Goal: Task Accomplishment & Management: Complete application form

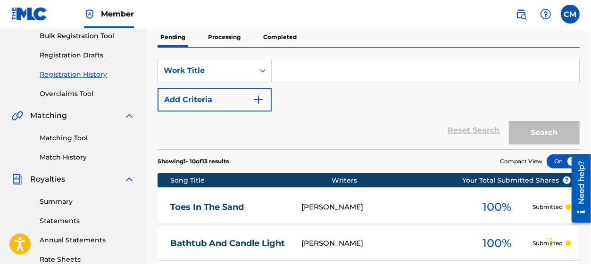
scroll to position [71, 0]
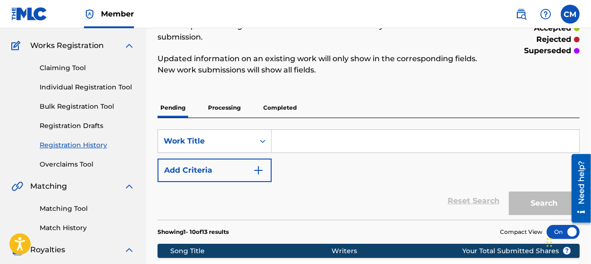
click at [229, 108] on p "Processing" at bounding box center [224, 108] width 38 height 20
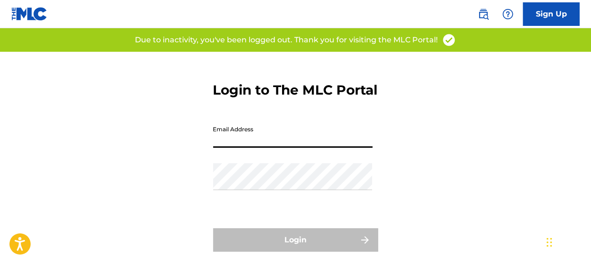
click at [289, 148] on input "Email Address" at bounding box center [292, 134] width 159 height 27
type input "[EMAIL_ADDRESS][DOMAIN_NAME]"
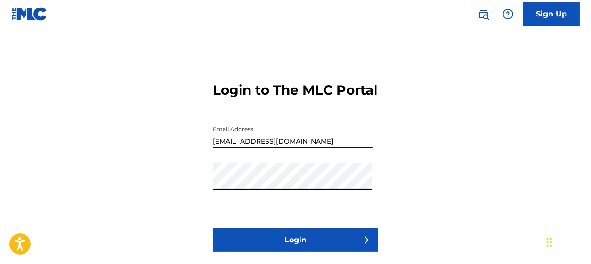
scroll to position [71, 0]
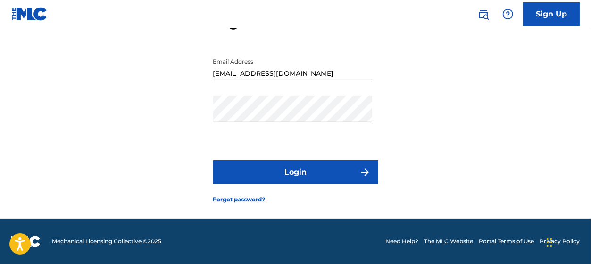
click at [317, 184] on button "Login" at bounding box center [295, 173] width 165 height 24
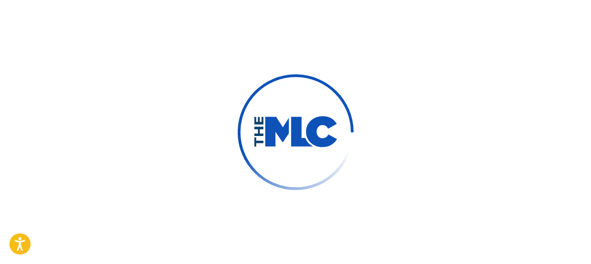
scroll to position [74, 0]
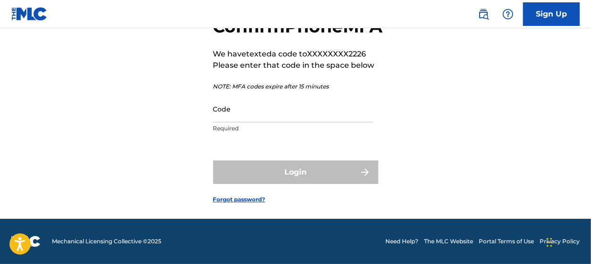
click at [244, 120] on input "Code" at bounding box center [292, 109] width 159 height 27
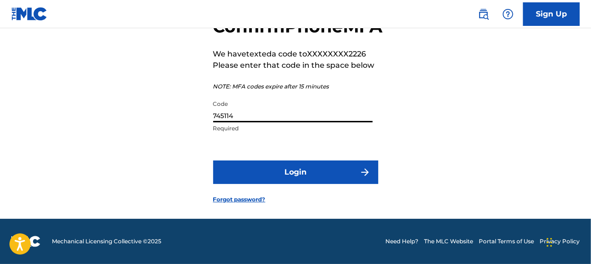
type input "745114"
click at [308, 184] on button "Login" at bounding box center [295, 173] width 165 height 24
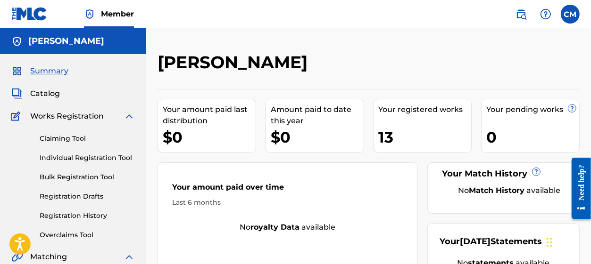
click at [75, 201] on link "Registration Drafts" at bounding box center [87, 197] width 95 height 10
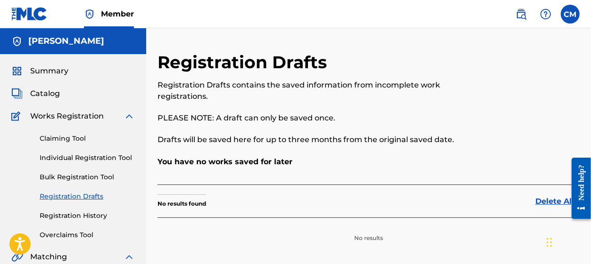
click at [62, 215] on link "Registration History" at bounding box center [87, 216] width 95 height 10
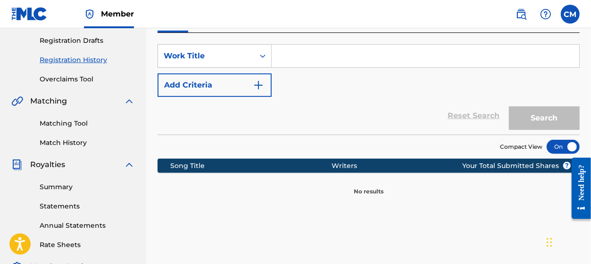
scroll to position [141, 0]
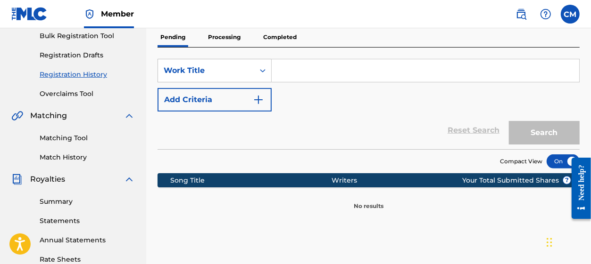
click at [226, 40] on p "Processing" at bounding box center [224, 37] width 38 height 20
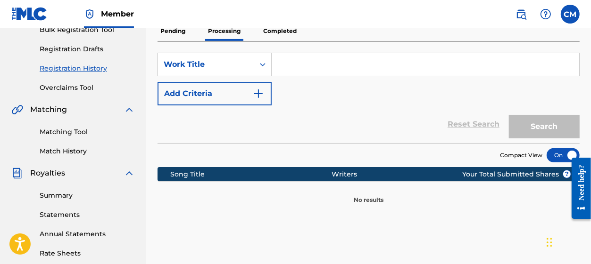
scroll to position [71, 0]
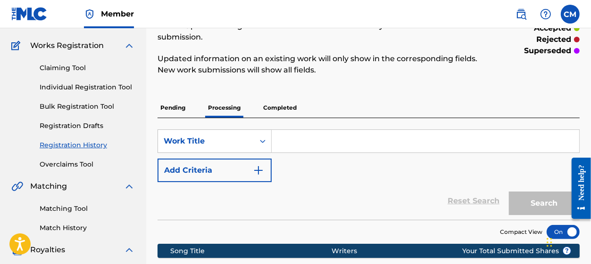
click at [270, 110] on p "Completed" at bounding box center [279, 108] width 39 height 20
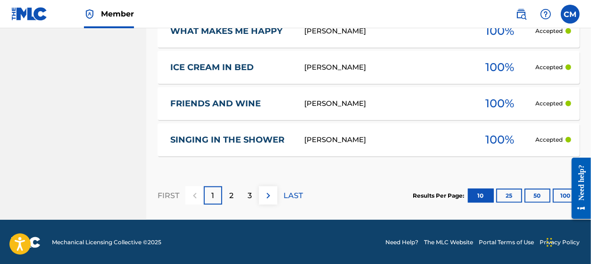
scroll to position [574, 0]
click at [231, 201] on div "2" at bounding box center [231, 196] width 18 height 18
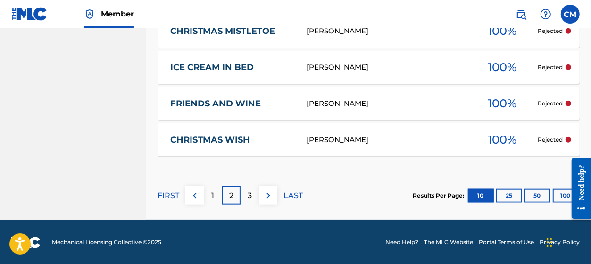
click at [244, 194] on div "3" at bounding box center [249, 196] width 18 height 18
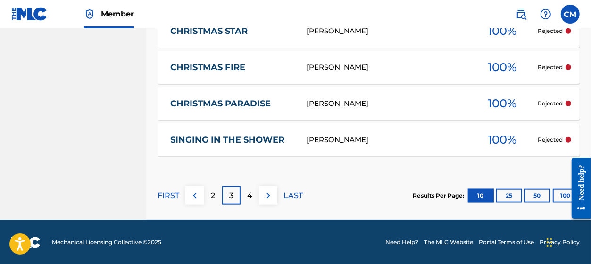
click at [216, 198] on div "2" at bounding box center [213, 196] width 18 height 18
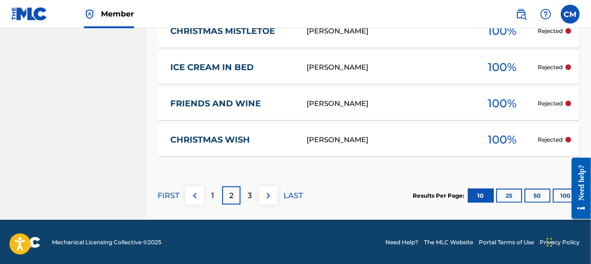
click at [212, 200] on p "1" at bounding box center [213, 195] width 3 height 11
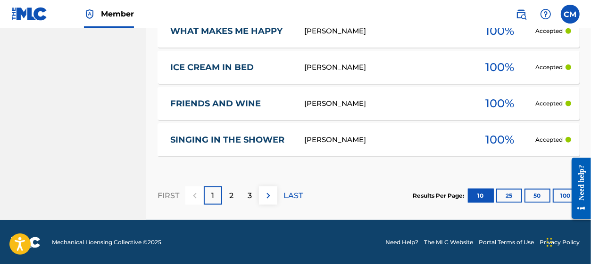
click at [228, 197] on div "2" at bounding box center [231, 196] width 18 height 18
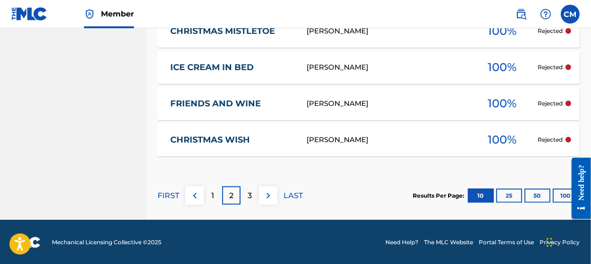
click at [214, 192] on div "1" at bounding box center [213, 196] width 18 height 18
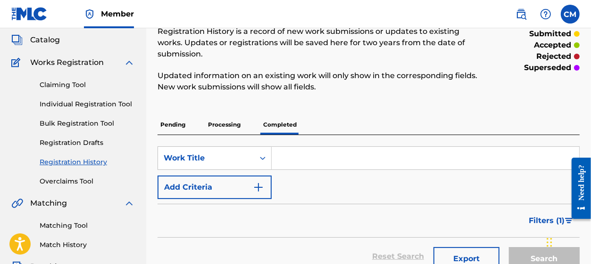
scroll to position [71, 0]
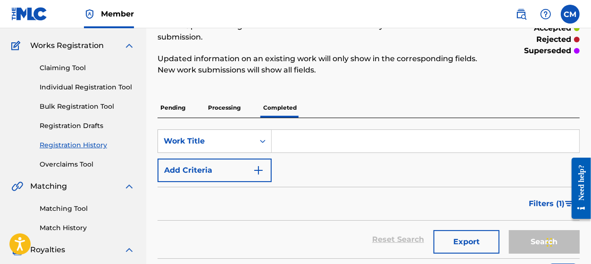
click at [81, 105] on link "Bulk Registration Tool" at bounding box center [87, 107] width 95 height 10
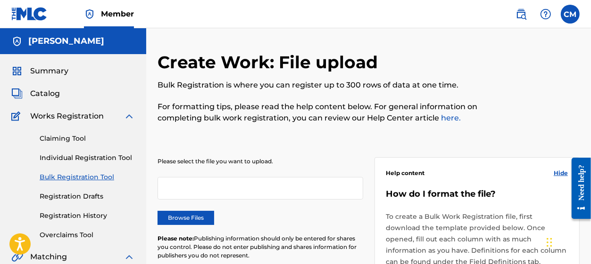
scroll to position [71, 0]
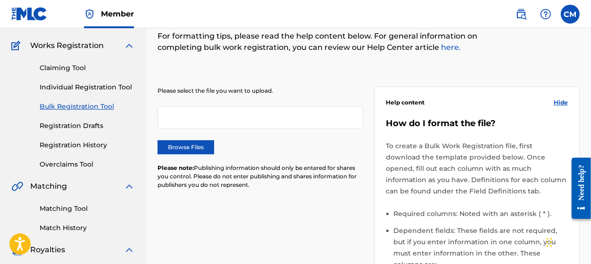
click at [189, 147] on label "Browse Files" at bounding box center [185, 147] width 57 height 14
click at [0, 0] on input "Browse Files" at bounding box center [0, 0] width 0 height 0
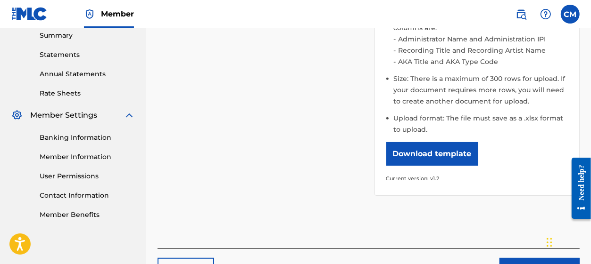
scroll to position [354, 0]
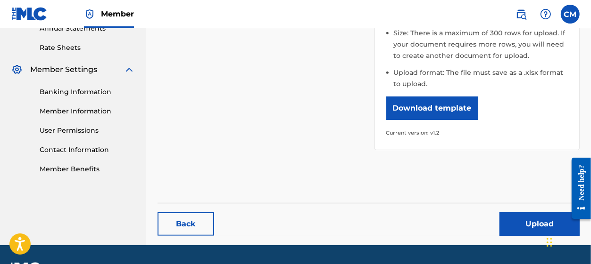
click at [538, 213] on button "Upload" at bounding box center [539, 225] width 80 height 24
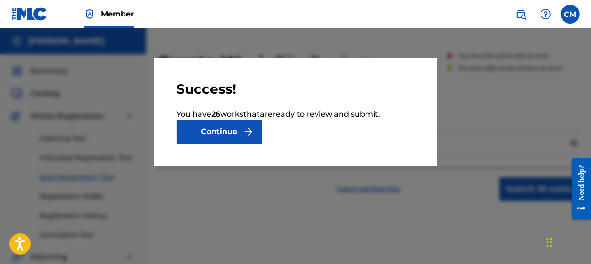
click at [238, 134] on button "Continue" at bounding box center [219, 132] width 85 height 24
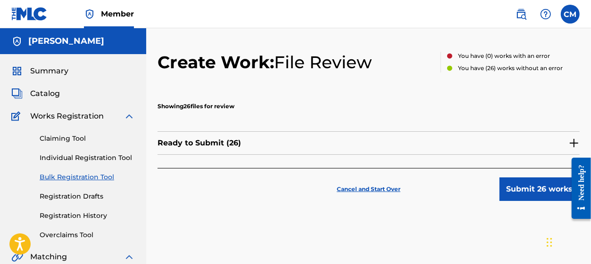
click at [522, 187] on button "Submit 26 works" at bounding box center [539, 190] width 80 height 24
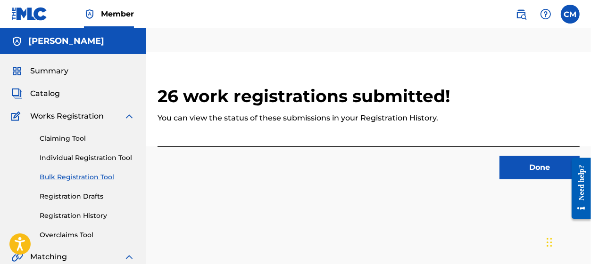
click at [530, 170] on button "Done" at bounding box center [539, 168] width 80 height 24
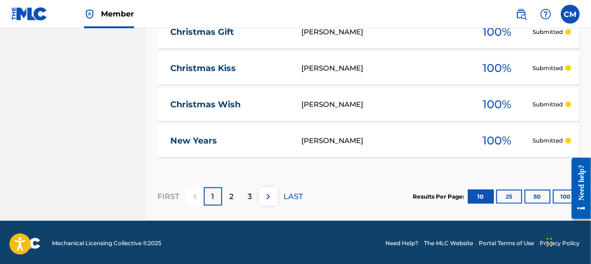
scroll to position [536, 0]
